Goal: Task Accomplishment & Management: Manage account settings

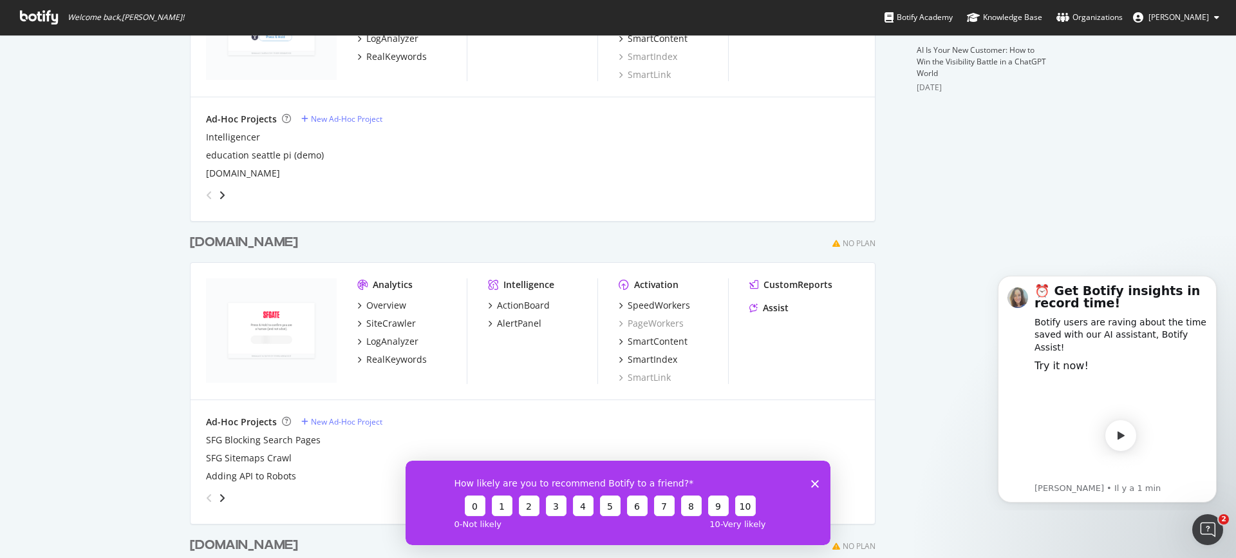
scroll to position [482, 0]
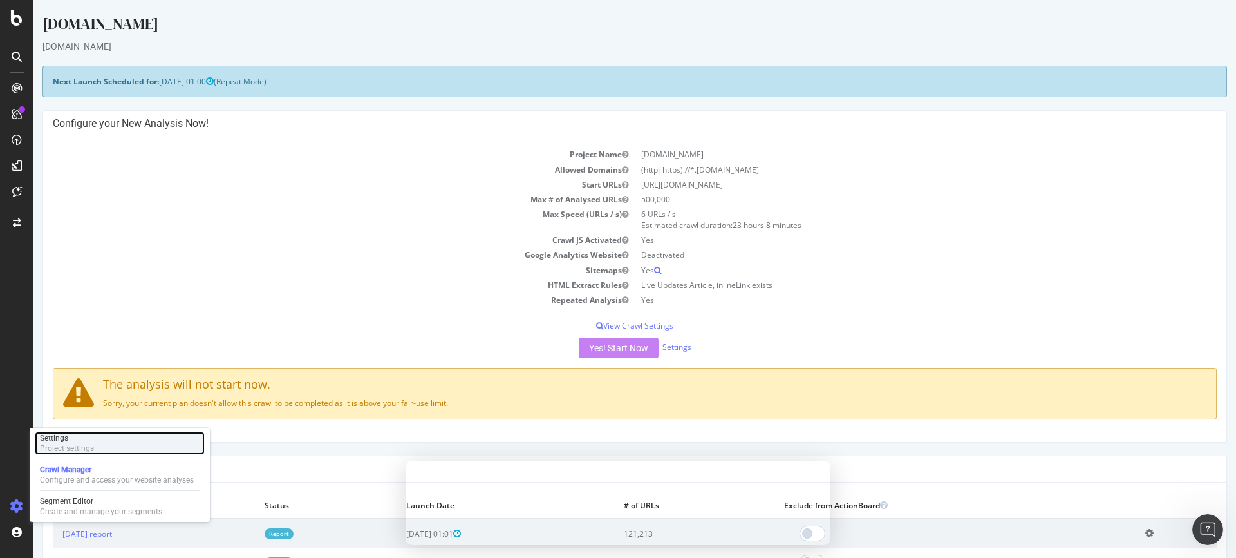
click at [59, 449] on div "Project settings" at bounding box center [67, 448] width 54 height 10
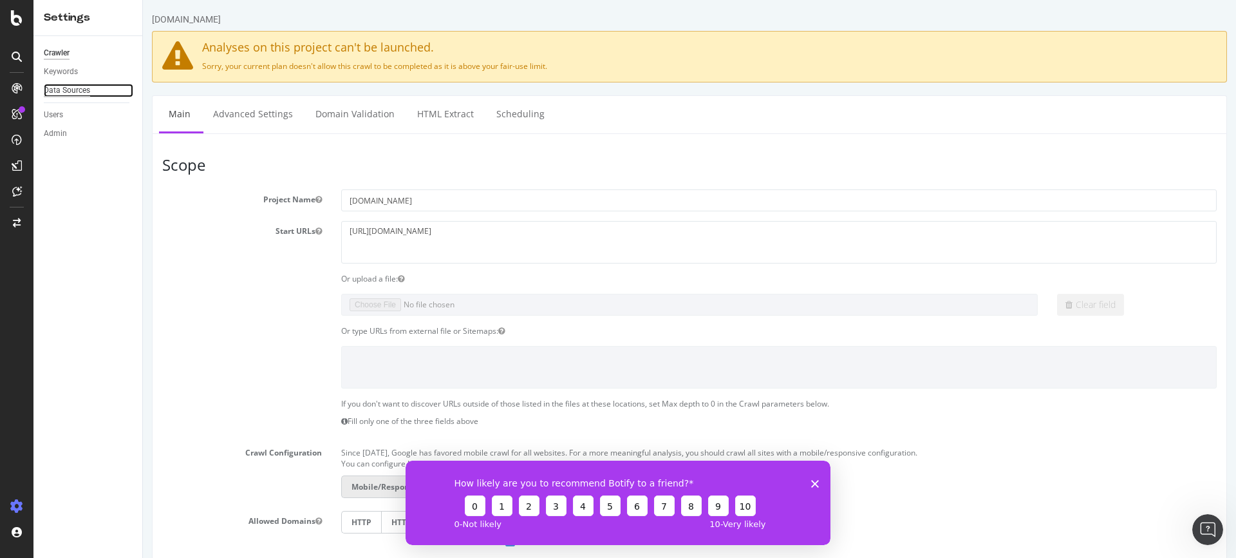
click at [77, 92] on div "Data Sources" at bounding box center [67, 91] width 46 height 14
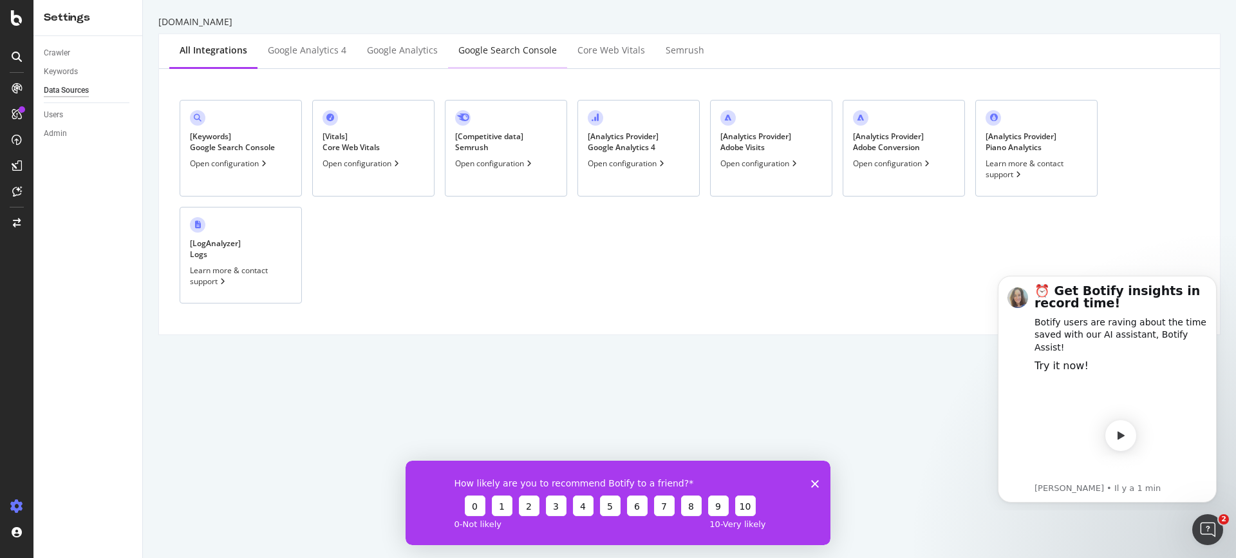
click at [493, 49] on div "Google Search Console" at bounding box center [508, 50] width 99 height 13
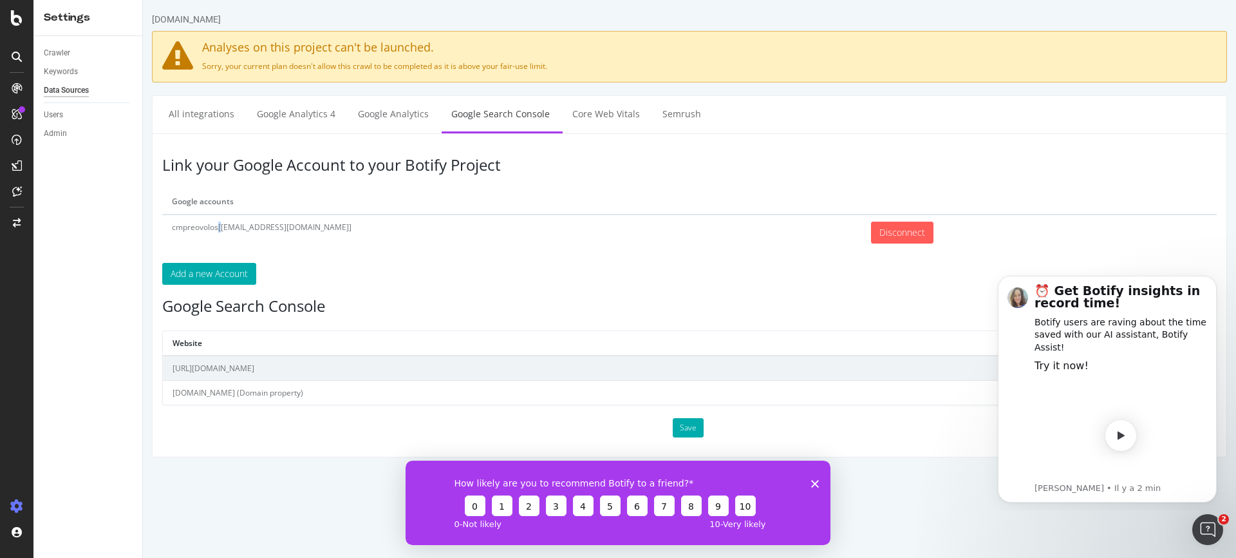
drag, startPoint x: 174, startPoint y: 230, endPoint x: 421, endPoint y: 216, distance: 247.7
click at [421, 216] on td "cmpreovolos[preovolos@gmail.com]" at bounding box center [511, 231] width 699 height 35
click at [405, 218] on td "cmpreovolos[preovolos@gmail.com]" at bounding box center [511, 231] width 699 height 35
click at [1210, 279] on icon "Dismiss notification" at bounding box center [1213, 279] width 7 height 7
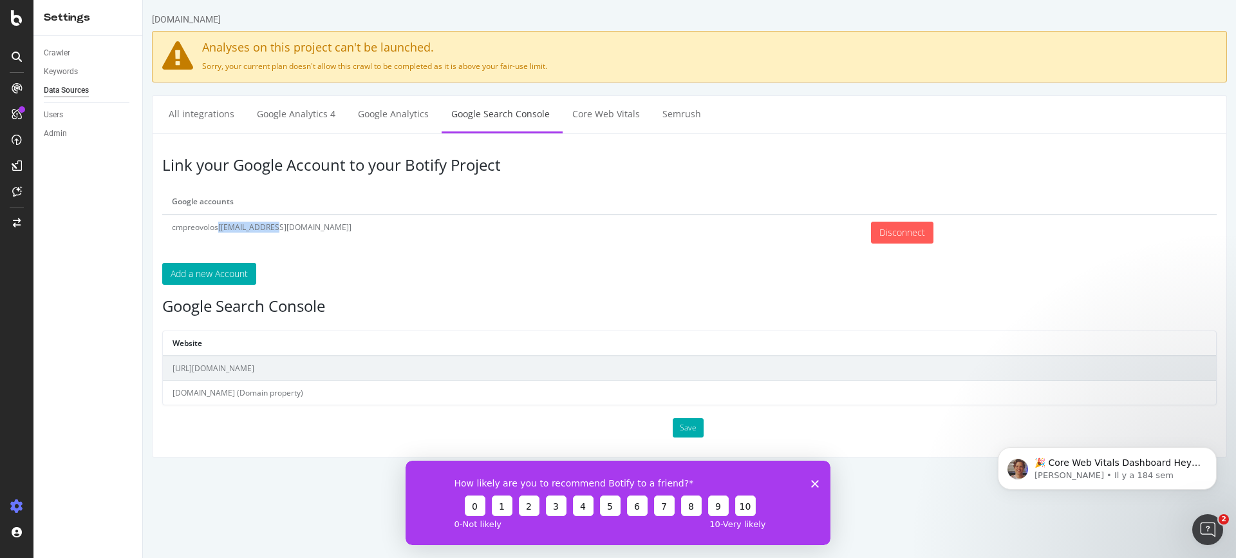
drag, startPoint x: 167, startPoint y: 225, endPoint x: 230, endPoint y: 227, distance: 62.5
click at [230, 227] on td "cmpreovolos[preovolos@gmail.com]" at bounding box center [511, 231] width 699 height 35
click at [323, 225] on td "cmpreovolos[preovolos@gmail.com]" at bounding box center [511, 231] width 699 height 35
drag, startPoint x: 362, startPoint y: 226, endPoint x: 160, endPoint y: 231, distance: 201.6
click at [160, 231] on div "Link your Google Account to your Botify Project Google accounts cmpreovolos[pre…" at bounding box center [689, 295] width 1075 height 324
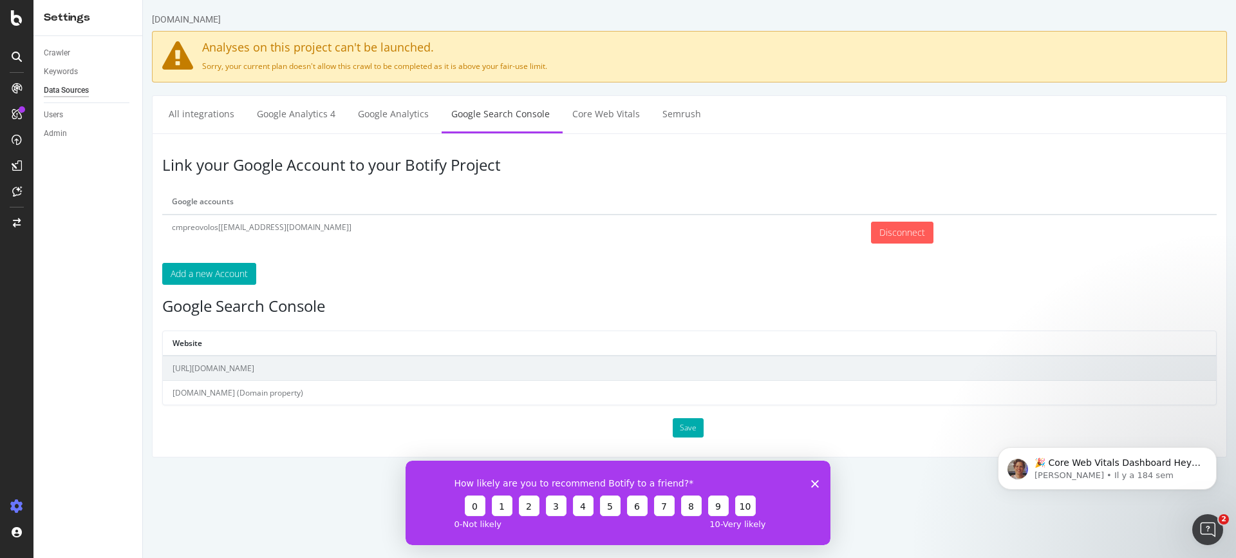
click at [444, 249] on td "cmpreovolos[preovolos@gmail.com]" at bounding box center [511, 231] width 699 height 35
click at [817, 487] on div "How likely are you to recommend Botify to a friend? 0 1 2 3 4 5 6 7 8 9 10 0 - …" at bounding box center [618, 502] width 425 height 84
drag, startPoint x: 814, startPoint y: 484, endPoint x: 1080, endPoint y: 945, distance: 531.7
click at [814, 484] on polygon "Fermer l'enquête" at bounding box center [815, 483] width 8 height 8
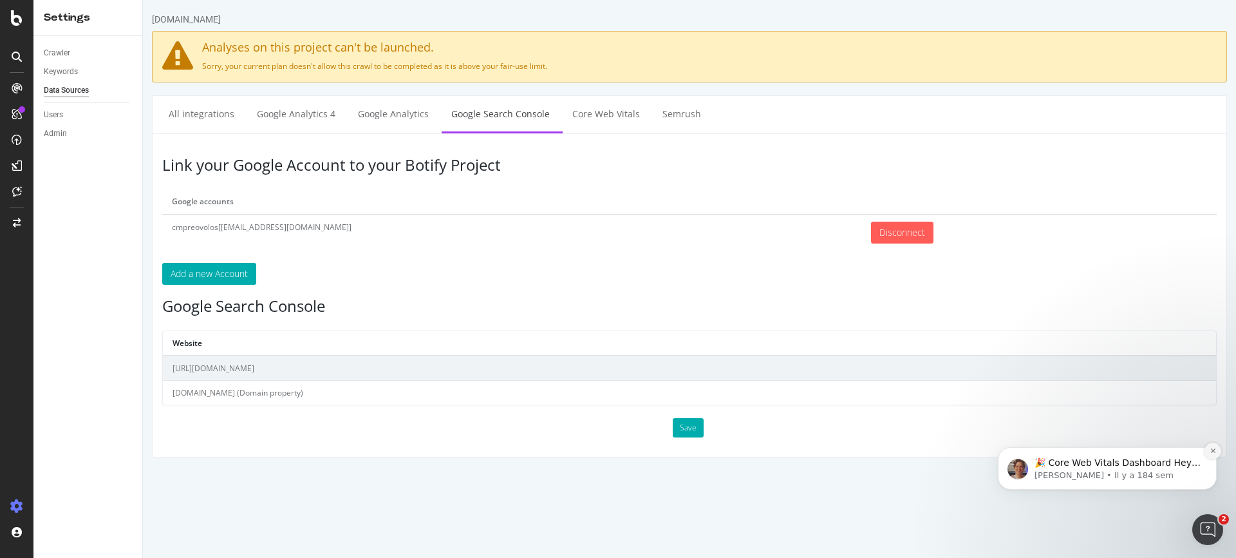
click at [1210, 453] on icon "Dismiss notification" at bounding box center [1213, 450] width 7 height 7
